Goal: Check status: Check status

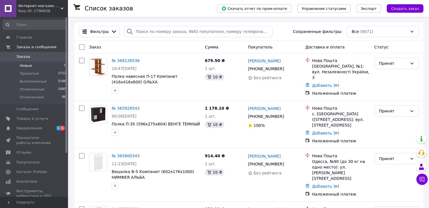
click at [26, 66] on span "Новые" at bounding box center [26, 65] width 12 height 5
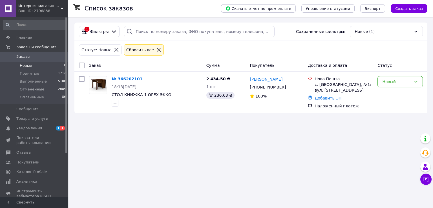
click at [32, 11] on div "Ваш ID: 2796838" at bounding box center [42, 10] width 49 height 5
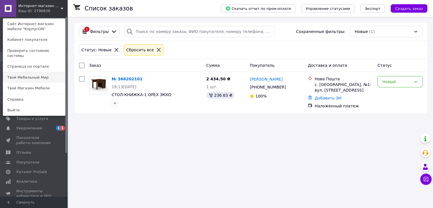
click at [35, 72] on link "Твой Мебельный Мир" at bounding box center [34, 77] width 62 height 11
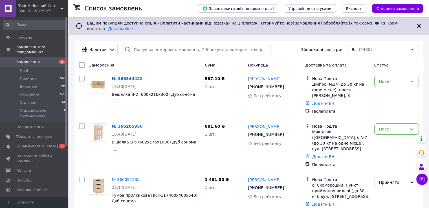
click at [32, 7] on span "Твій Меблевий Світ" at bounding box center [39, 5] width 42 height 5
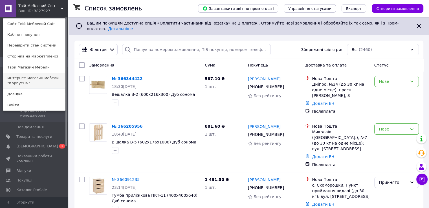
drag, startPoint x: 36, startPoint y: 78, endPoint x: 97, endPoint y: 69, distance: 61.5
click at [36, 78] on link "Интернет-магазин мебели "КорпусON"" at bounding box center [34, 81] width 62 height 16
